Goal: Transaction & Acquisition: Purchase product/service

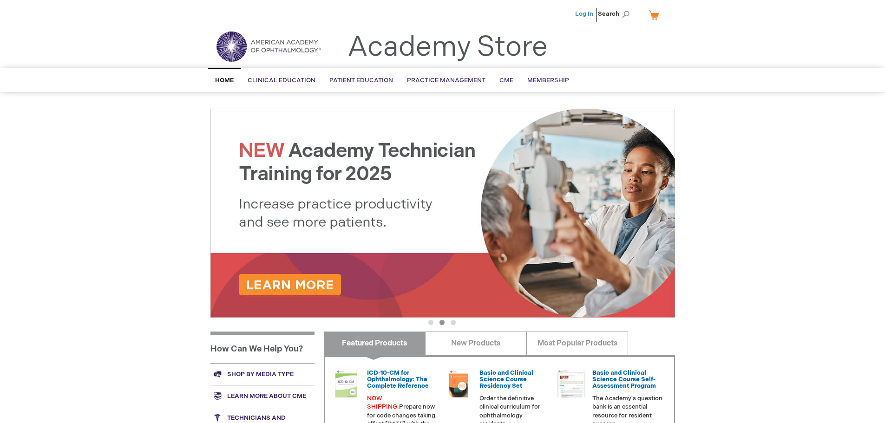
click at [585, 15] on link "Log In" at bounding box center [584, 13] width 18 height 7
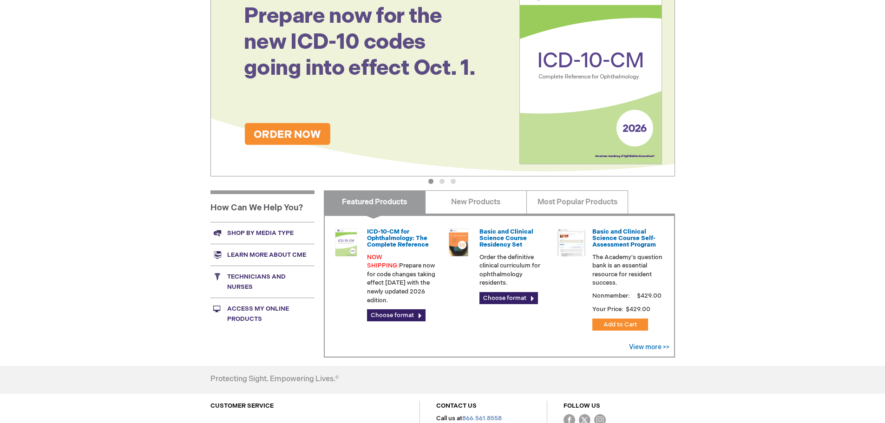
scroll to position [231, 0]
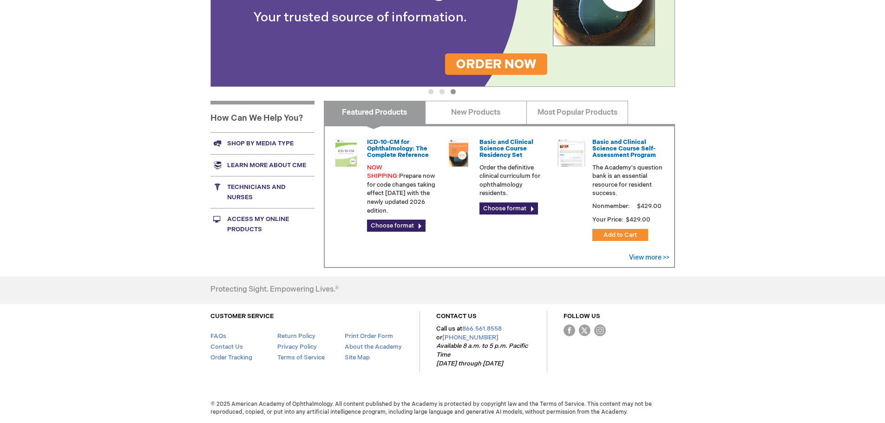
click at [256, 143] on link "Shop by media type" at bounding box center [262, 143] width 104 height 22
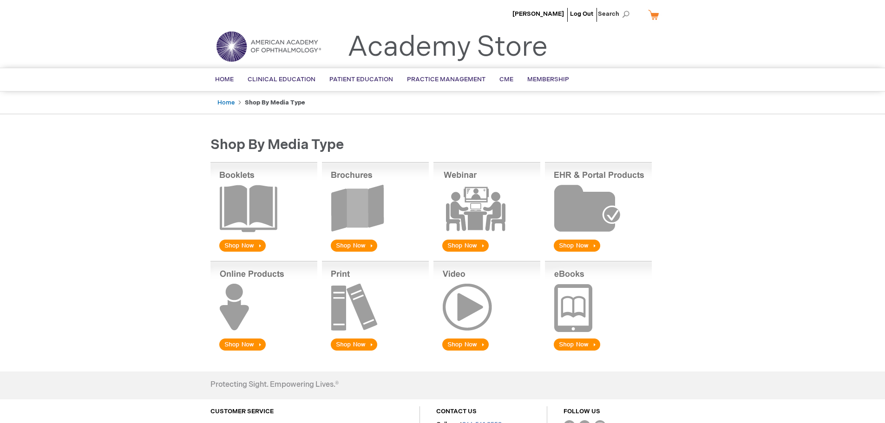
click at [250, 342] on img at bounding box center [263, 307] width 107 height 92
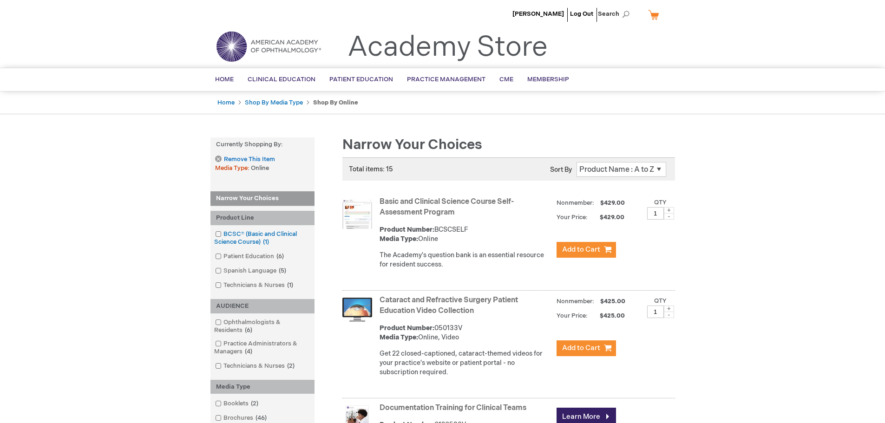
click at [223, 233] on span at bounding box center [223, 233] width 0 height 7
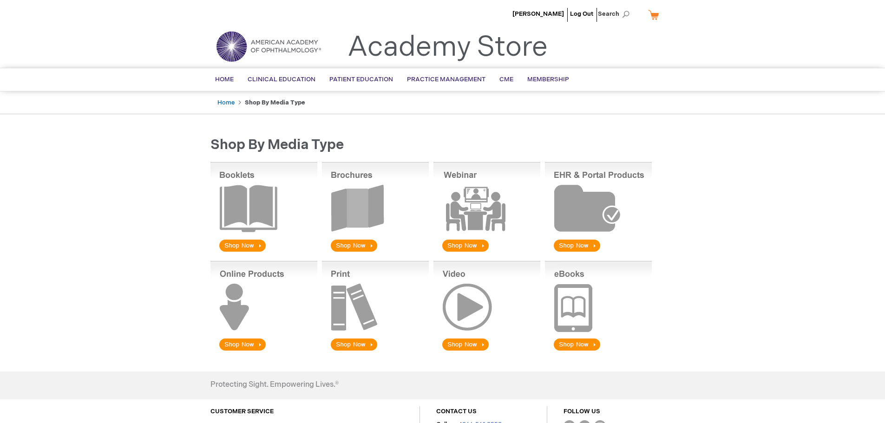
click at [246, 346] on img at bounding box center [263, 307] width 107 height 92
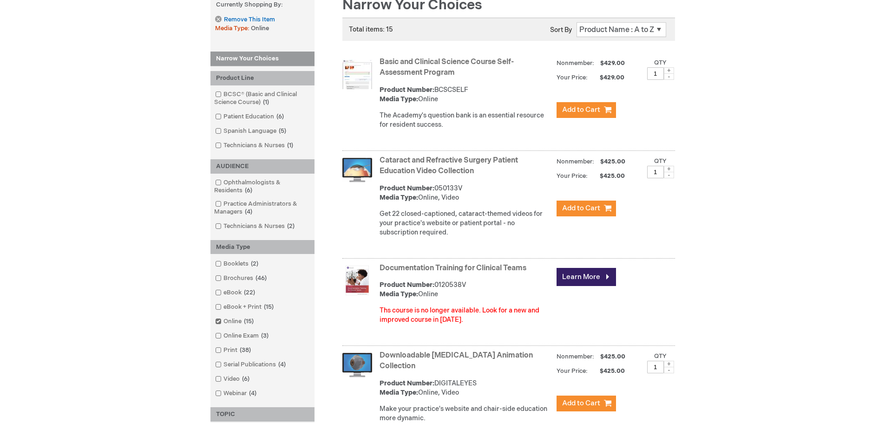
scroll to position [139, 0]
click at [223, 294] on span at bounding box center [223, 292] width 0 height 7
